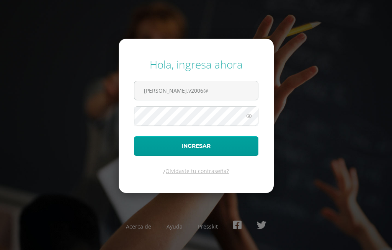
type input "josepablo."
type input "2020030@gmail.com"
click at [134, 136] on button "Ingresar" at bounding box center [196, 146] width 124 height 20
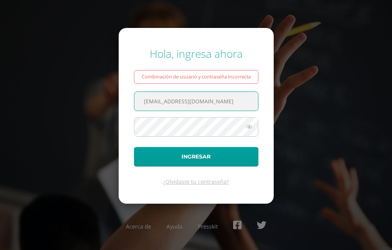
drag, startPoint x: 199, startPoint y: 103, endPoint x: 170, endPoint y: 109, distance: 29.6
click at [170, 109] on input "2020030@gmail.com" at bounding box center [196, 101] width 124 height 19
type input "2020030@fatima.edeoo.gt"
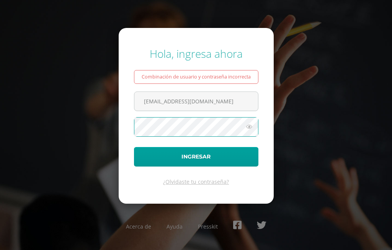
click at [134, 147] on button "Ingresar" at bounding box center [196, 157] width 124 height 20
click at [196, 100] on input "2020030@fatima.edeoo.gt" at bounding box center [196, 101] width 124 height 19
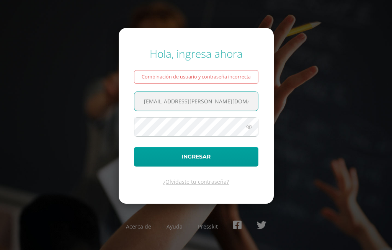
type input "2020030@fatima.edoo.gt"
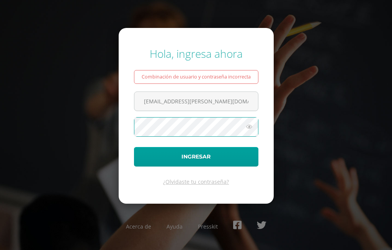
click at [134, 147] on button "Ingresar" at bounding box center [196, 157] width 124 height 20
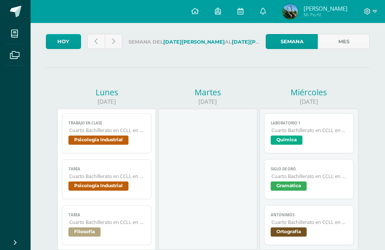
scroll to position [39, 0]
click at [97, 43] on icon at bounding box center [96, 41] width 3 height 7
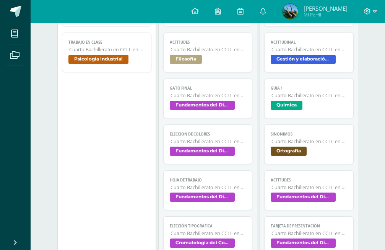
scroll to position [195, 0]
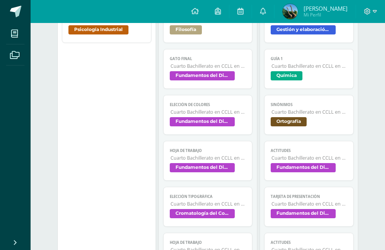
click at [278, 155] on span "Cuarto Bachillerato en CCLL en Diseño Grafico" at bounding box center [310, 158] width 76 height 7
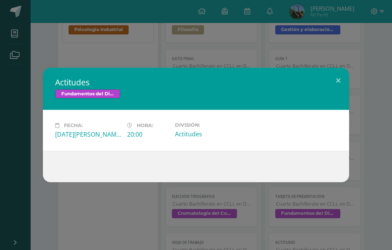
click at [356, 176] on div "Actitudes Fundamentos del Diseño Fecha: Miércoles 06 de Agosto Hora: 20:00 Divi…" at bounding box center [196, 125] width 386 height 114
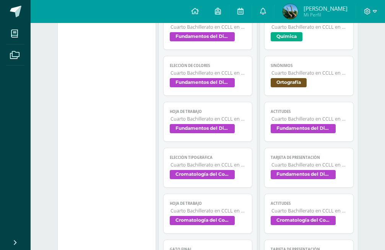
scroll to position [273, 0]
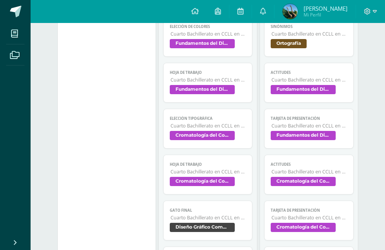
click at [277, 122] on span "Cuarto Bachillerato en CCLL en Diseño Grafico" at bounding box center [310, 125] width 76 height 7
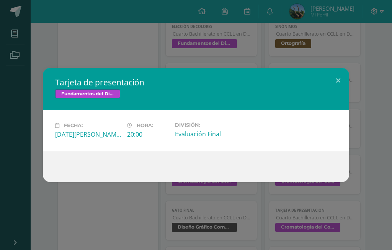
click at [361, 162] on div "Tarjeta de presentación Fundamentos del Diseño Fecha: Miércoles 06 de Agosto Ho…" at bounding box center [196, 125] width 386 height 114
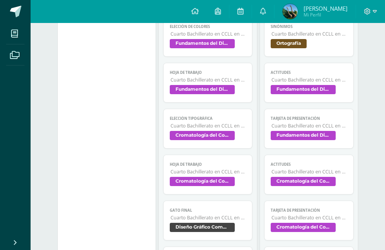
click at [327, 168] on span "Cuarto Bachillerato en CCLL en Diseño Grafico" at bounding box center [310, 171] width 76 height 7
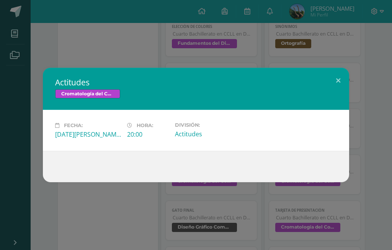
click at [368, 179] on div "Actitudes Cromatología del Color Fecha: Miércoles 06 de Agosto Hora: 20:00 Divi…" at bounding box center [196, 125] width 386 height 114
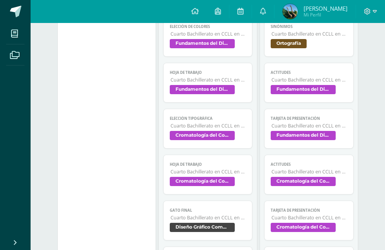
click at [316, 223] on span "Cromatología del Color" at bounding box center [303, 227] width 65 height 9
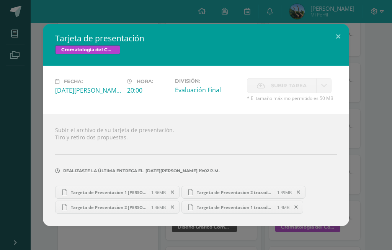
click at [148, 189] on span "Targeta de Presentacion 1 Fernando Florian.ai" at bounding box center [109, 192] width 84 height 6
click at [314, 7] on div "Tarjeta de presentación Cromatología del Color Fecha: Miércoles 06 de Agosto Ho…" at bounding box center [196, 125] width 392 height 250
click at [217, 13] on div "Tarjeta de presentación Cromatología del Color Fecha: Miércoles 06 de Agosto Ho…" at bounding box center [196, 125] width 392 height 250
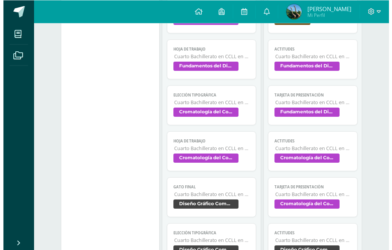
scroll to position [390, 0]
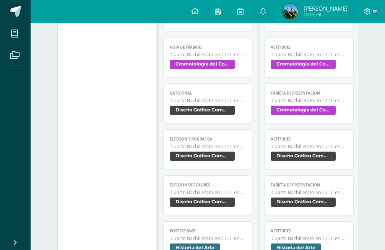
click at [311, 106] on span "Cromatología del Color" at bounding box center [303, 110] width 65 height 9
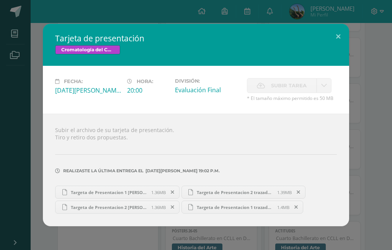
click at [357, 141] on div "Tarjeta de presentación Cromatología del Color Fecha: Miércoles 06 de Agosto Ho…" at bounding box center [196, 125] width 386 height 202
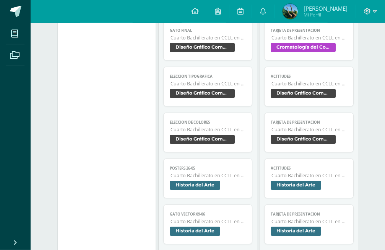
scroll to position [468, 0]
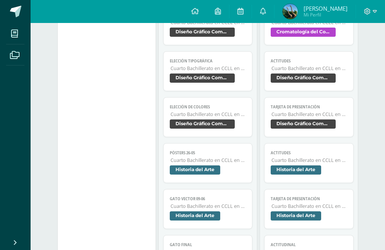
click at [296, 119] on span "Diseño Gráfico Computarizado" at bounding box center [303, 123] width 65 height 9
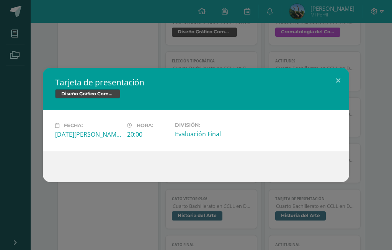
click at [356, 134] on div "Tarjeta de presentación Diseño Gráfico Computarizado Fecha: Miércoles 06 de Ago…" at bounding box center [196, 125] width 386 height 114
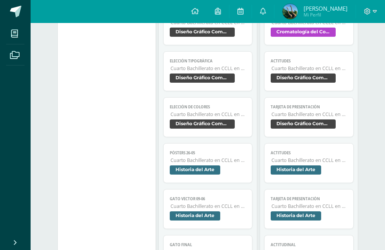
click at [306, 65] on span "Cuarto Bachillerato en CCLL en Diseño Grafico" at bounding box center [310, 68] width 76 height 7
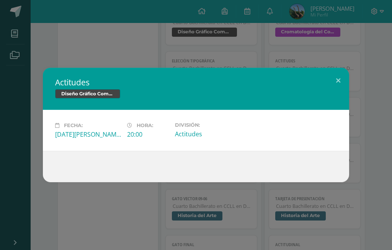
click at [359, 125] on div "Actitudes Diseño Gráfico Computarizado Fecha: Miércoles 06 de Agosto Hora: 20:0…" at bounding box center [196, 125] width 386 height 114
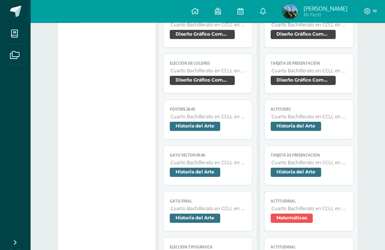
scroll to position [507, 0]
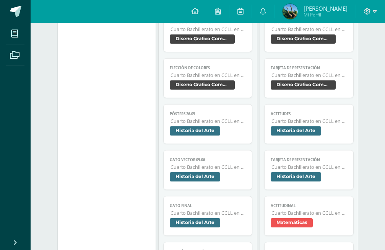
click at [303, 164] on span "Cuarto Bachillerato en CCLL en Diseño Grafico" at bounding box center [310, 167] width 76 height 7
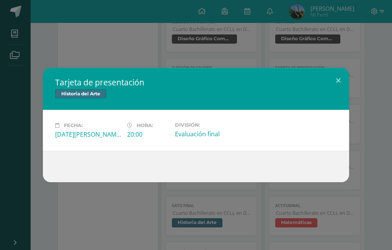
click at [353, 147] on div "Tarjeta de presentación Historia del Arte Fecha: Miércoles 06 de Agosto Hora: 2…" at bounding box center [196, 125] width 386 height 114
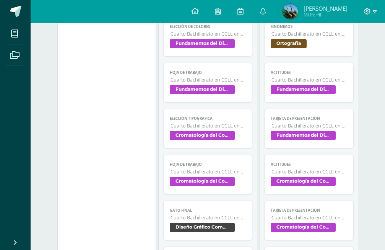
scroll to position [156, 0]
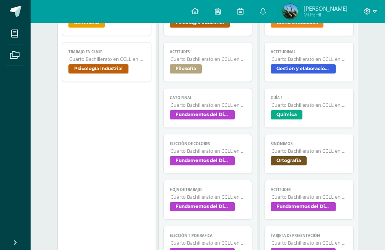
click at [212, 140] on link "Elección de colores Cuarto Bachillerato en CCLL en Diseño Grafico Fundamentos d…" at bounding box center [208, 154] width 90 height 40
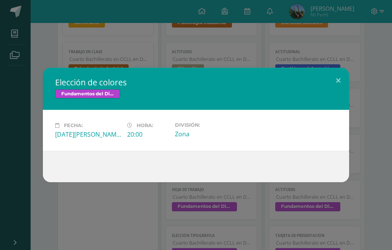
click at [351, 147] on div "Elección de colores Fundamentos del Diseño Fecha: Martes 05 de Agosto Hora: 20:…" at bounding box center [196, 125] width 386 height 114
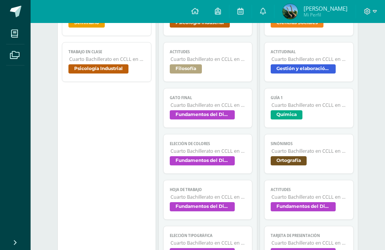
click at [211, 194] on span "Cuarto Bachillerato en CCLL en Diseño Grafico" at bounding box center [209, 197] width 76 height 7
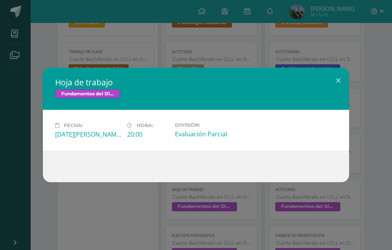
click at [371, 157] on div "Hoja de trabajo Fundamentos del Diseño Fecha: Martes 05 de Agosto Hora: 20:00 D…" at bounding box center [196, 125] width 386 height 114
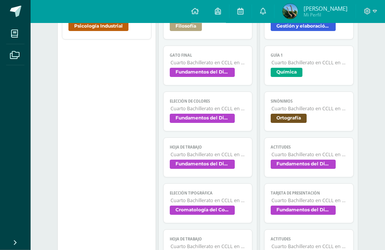
scroll to position [273, 0]
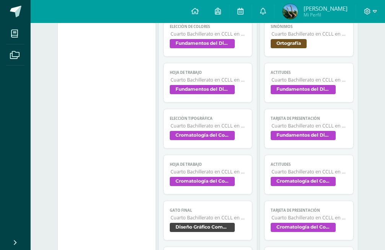
click at [204, 116] on span "Elección tipográfica" at bounding box center [208, 118] width 77 height 5
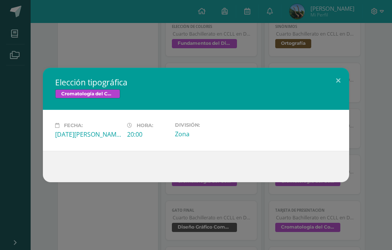
click at [49, 132] on div "Fecha: Martes 05 de Agosto Hora: 20:00 División: Zona" at bounding box center [196, 130] width 306 height 41
click at [23, 128] on div "Elección tipográfica Cromatología del Color Fecha: Martes 05 de Agosto Hora: 20…" at bounding box center [196, 125] width 386 height 114
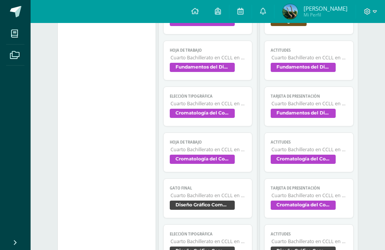
scroll to position [312, 0]
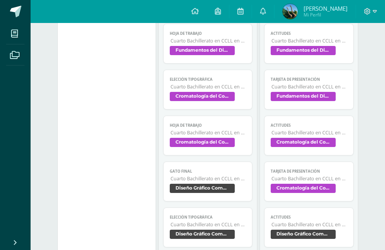
click at [193, 138] on span "Cromatología del Color" at bounding box center [202, 142] width 65 height 9
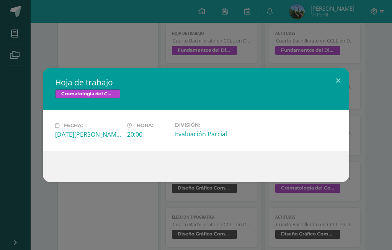
click at [34, 137] on div "Hoja de trabajo Cromatología del Color Fecha: Martes 05 de Agosto Hora: 20:00 D…" at bounding box center [196, 125] width 386 height 114
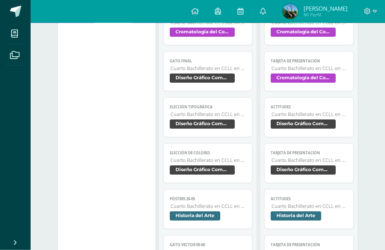
scroll to position [429, 0]
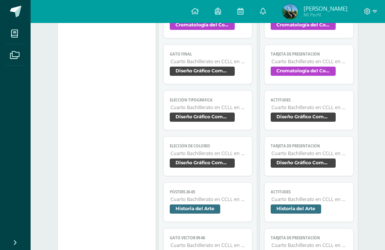
click at [296, 104] on span "Cuarto Bachillerato en CCLL en Diseño Grafico" at bounding box center [310, 107] width 76 height 7
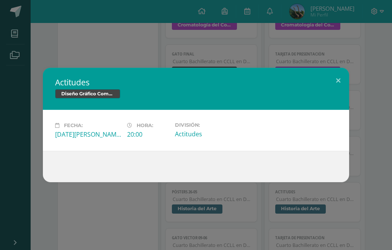
click at [354, 140] on div "Actitudes Diseño Gráfico Computarizado Fecha: Miércoles 06 de Agosto Hora: 20:0…" at bounding box center [196, 125] width 386 height 114
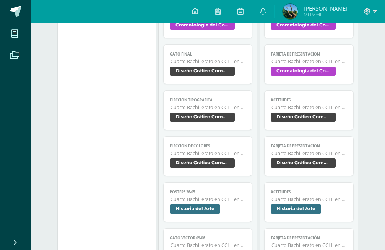
click at [291, 136] on link "Tarjeta de presentación Cuarto Bachillerato en CCLL en Diseño Grafico Diseño Gr…" at bounding box center [309, 156] width 90 height 40
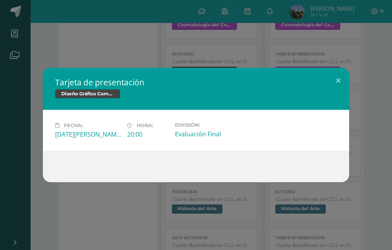
click at [338, 145] on div "Fecha: Miércoles 06 de Agosto Hora: 20:00 División: Evaluación Final" at bounding box center [196, 130] width 306 height 41
click at [348, 175] on div at bounding box center [196, 166] width 306 height 31
click at [295, 202] on div "Tarjeta de presentación Diseño Gráfico Computarizado Fecha: Miércoles 06 de Ago…" at bounding box center [196, 125] width 392 height 250
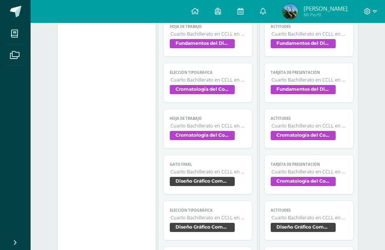
scroll to position [0, 0]
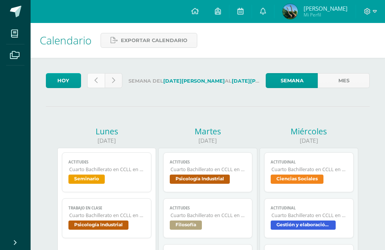
click at [97, 79] on icon at bounding box center [96, 80] width 3 height 7
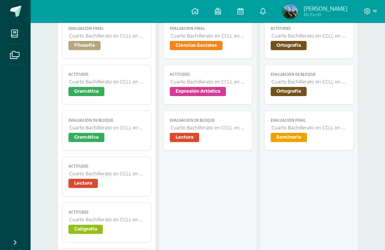
scroll to position [234, 0]
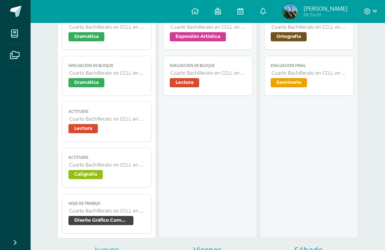
click at [100, 194] on link "Hoja de trabajo Cuarto Bachillerato en CCLL en Diseño Grafico Diseño Gráfico Co…" at bounding box center [107, 214] width 90 height 40
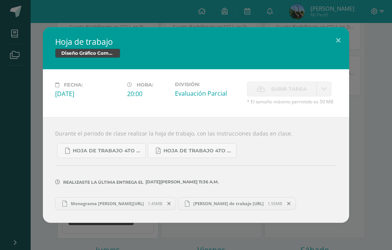
click at [227, 197] on link "Florian Hoja de trabajo 28-7.ai 1.55MB" at bounding box center [237, 203] width 118 height 13
click at [360, 187] on div "Hoja de trabajo Diseño Gráfico Computarizado Fecha: Lunes 28 de Julio Hora: 20:…" at bounding box center [196, 124] width 386 height 195
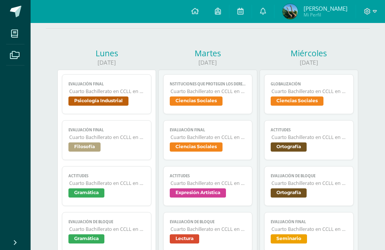
scroll to position [0, 0]
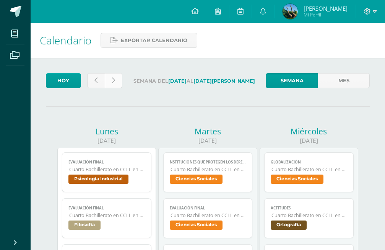
click at [122, 75] on link at bounding box center [114, 80] width 18 height 15
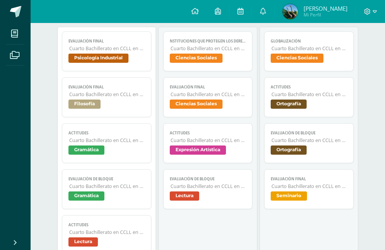
scroll to position [117, 0]
